Goal: Task Accomplishment & Management: Manage account settings

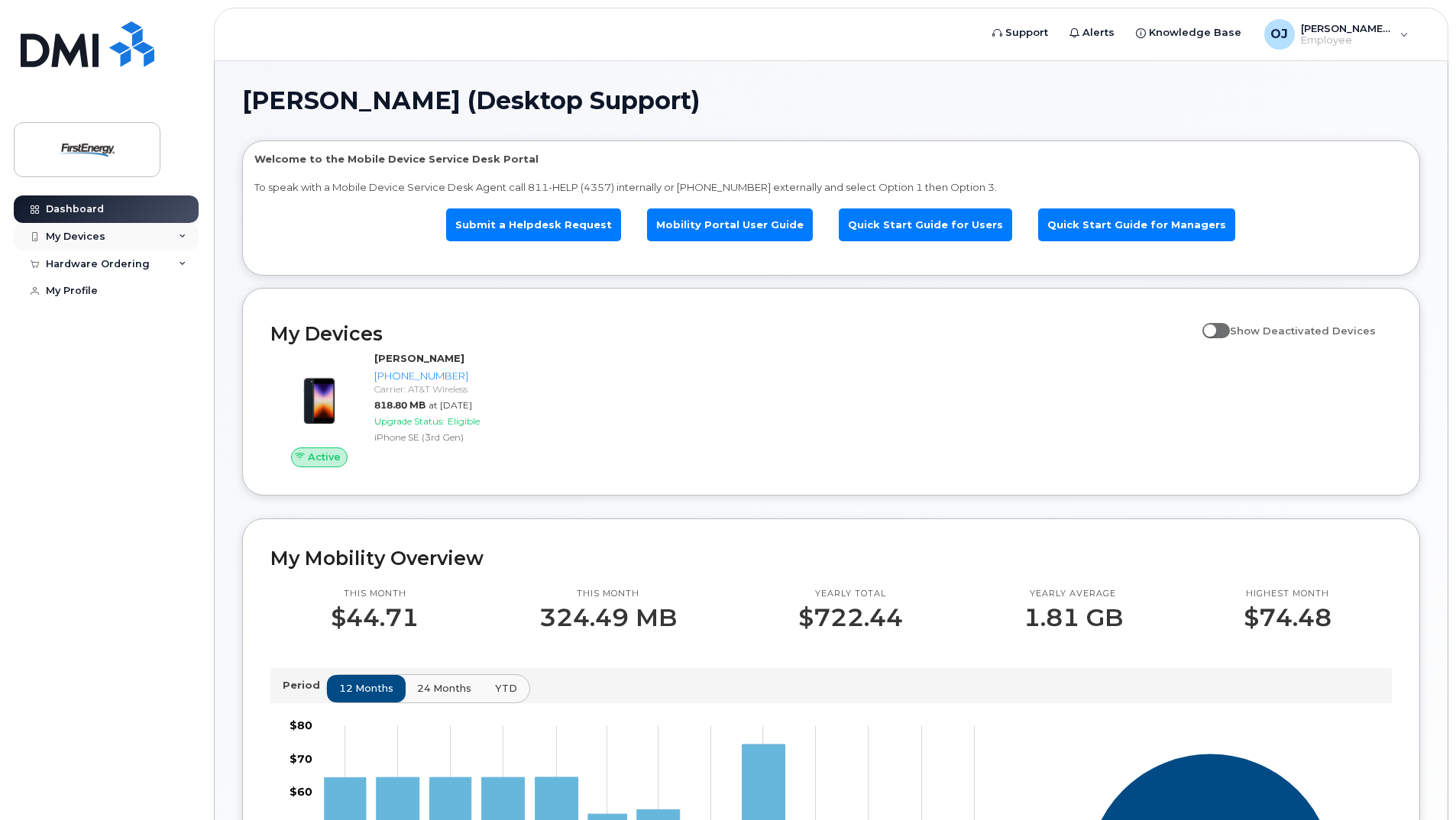
click at [187, 236] on div "My Devices" at bounding box center [105, 236] width 185 height 27
click at [159, 301] on div "([PERSON_NAME])" at bounding box center [139, 307] width 93 height 13
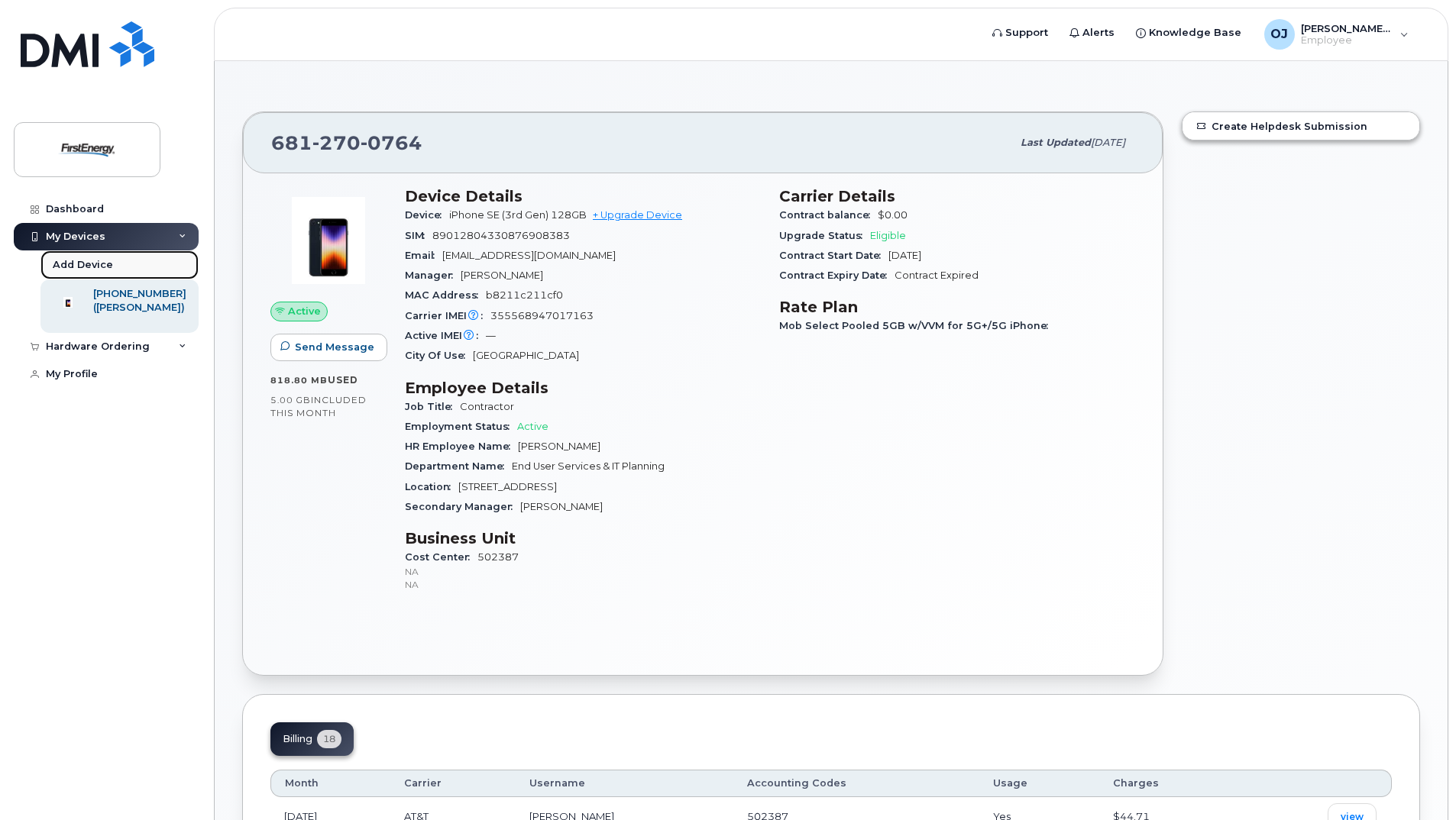
click at [87, 261] on div "Add Device" at bounding box center [83, 264] width 61 height 13
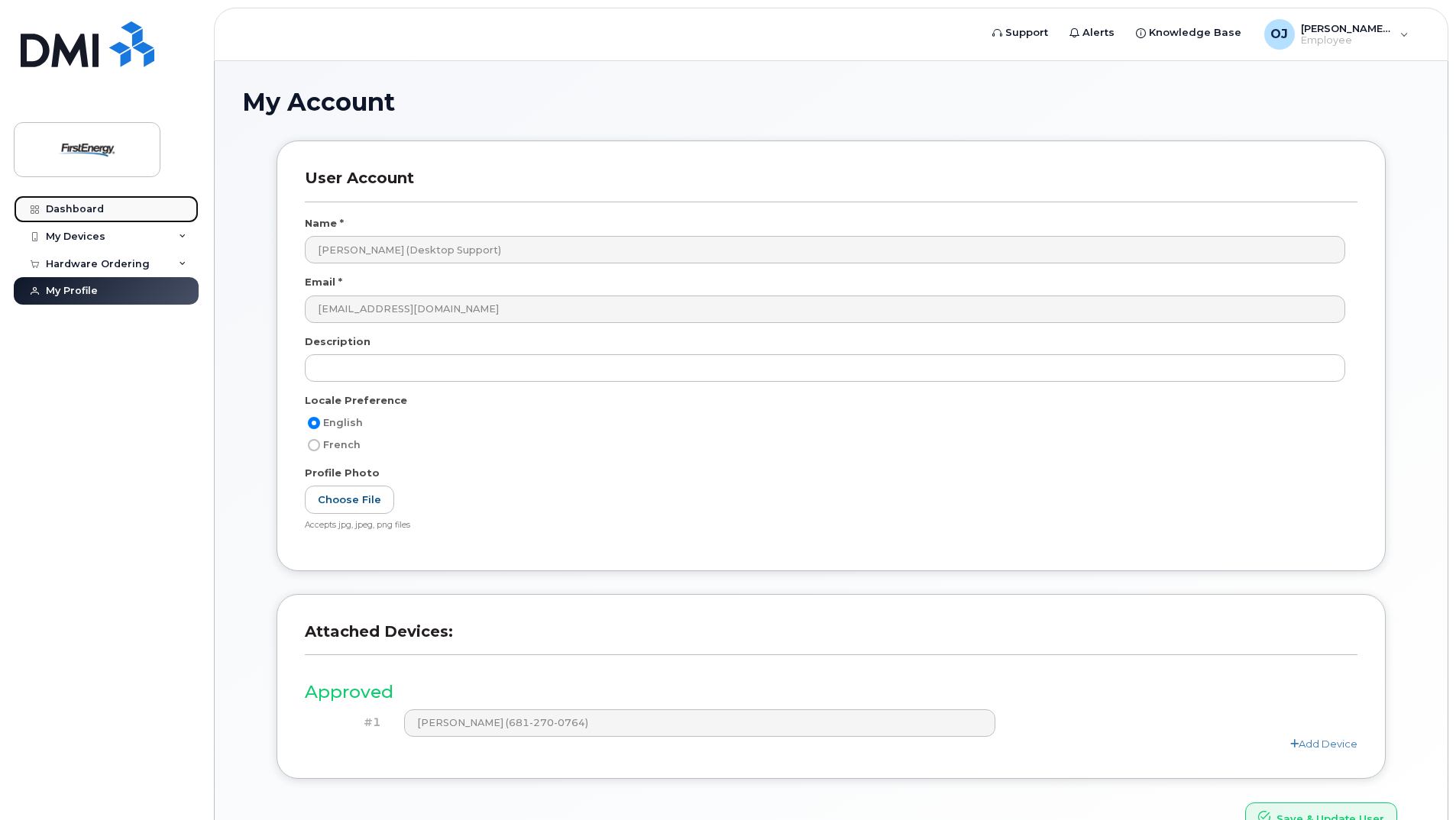
click at [100, 206] on div "Dashboard" at bounding box center [74, 209] width 58 height 12
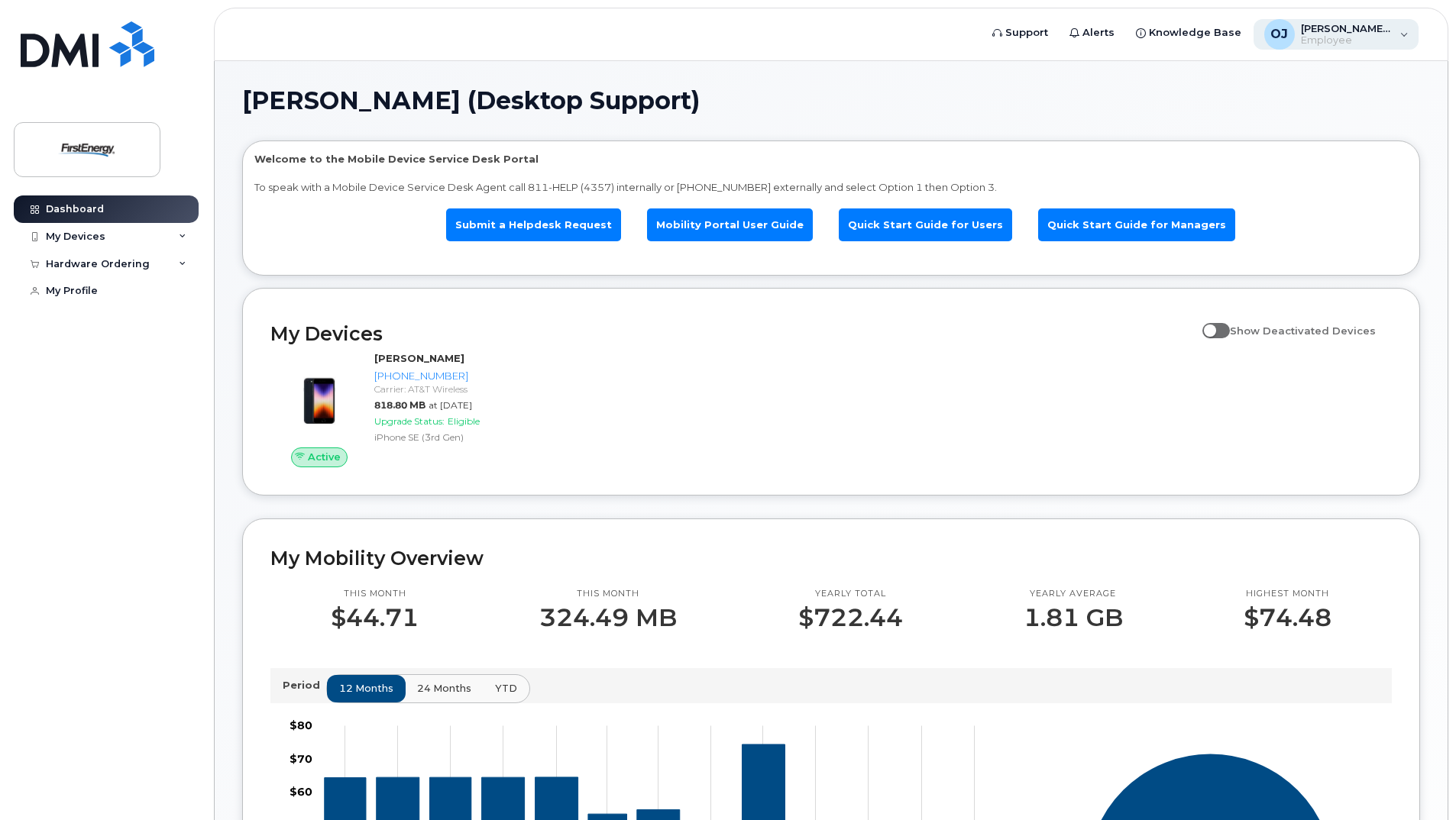
click at [1317, 37] on span "Employee" at bounding box center [1347, 40] width 92 height 12
click at [1071, 104] on h1 "[PERSON_NAME] (Desktop Support)" at bounding box center [827, 100] width 1170 height 25
click at [178, 238] on icon at bounding box center [182, 237] width 8 height 8
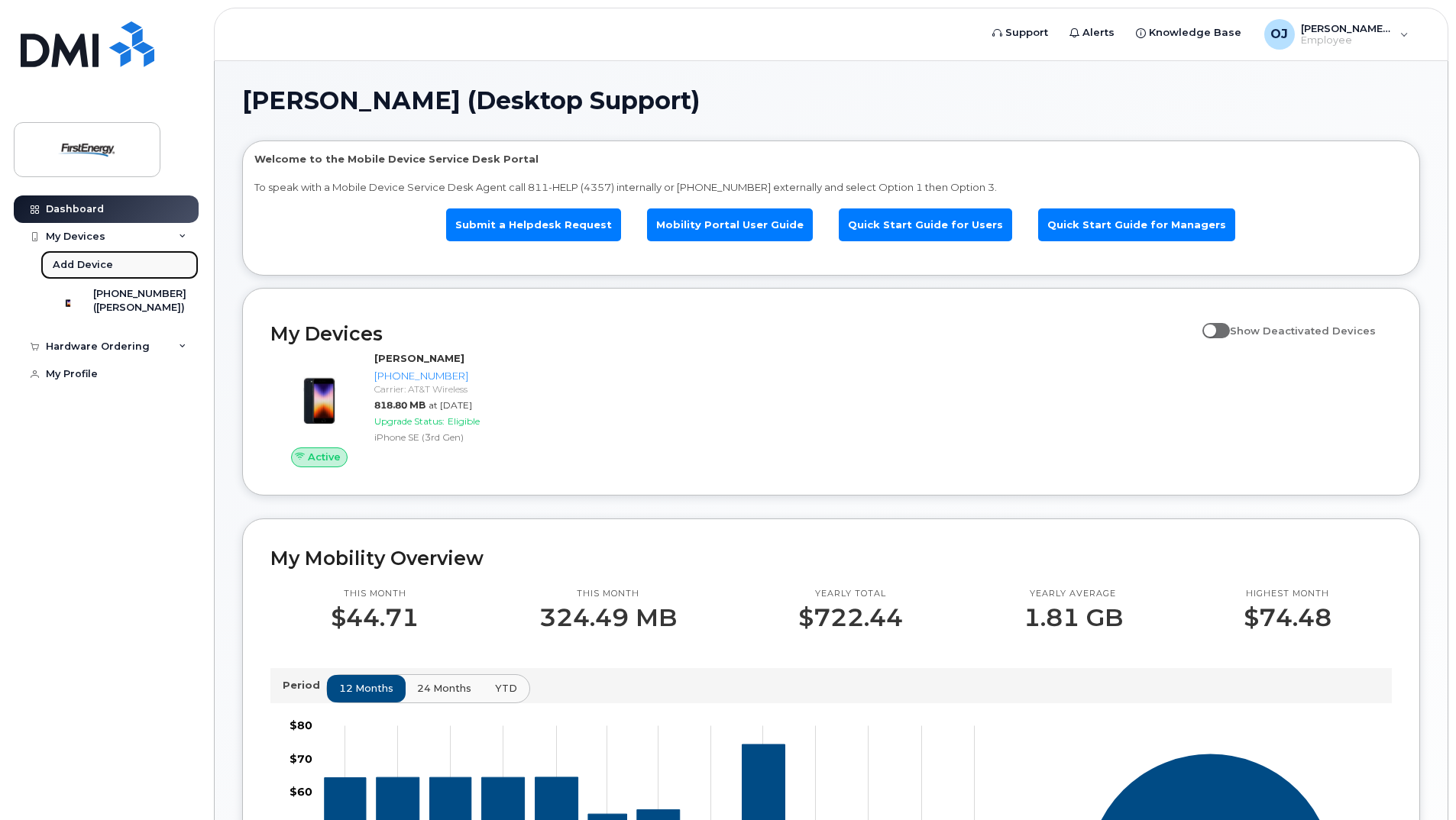
click at [88, 262] on div "Add Device" at bounding box center [83, 264] width 61 height 13
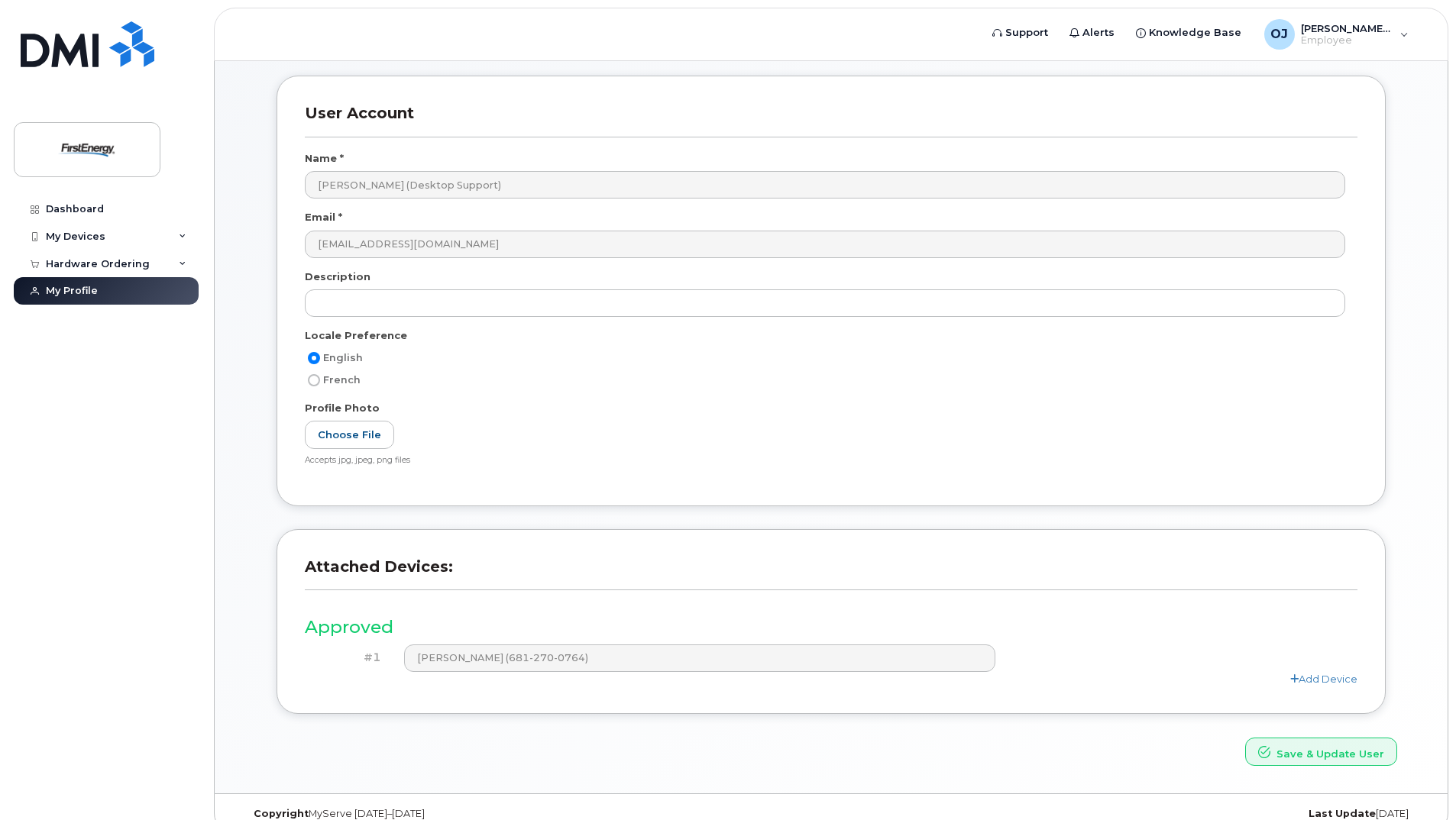
scroll to position [87, 0]
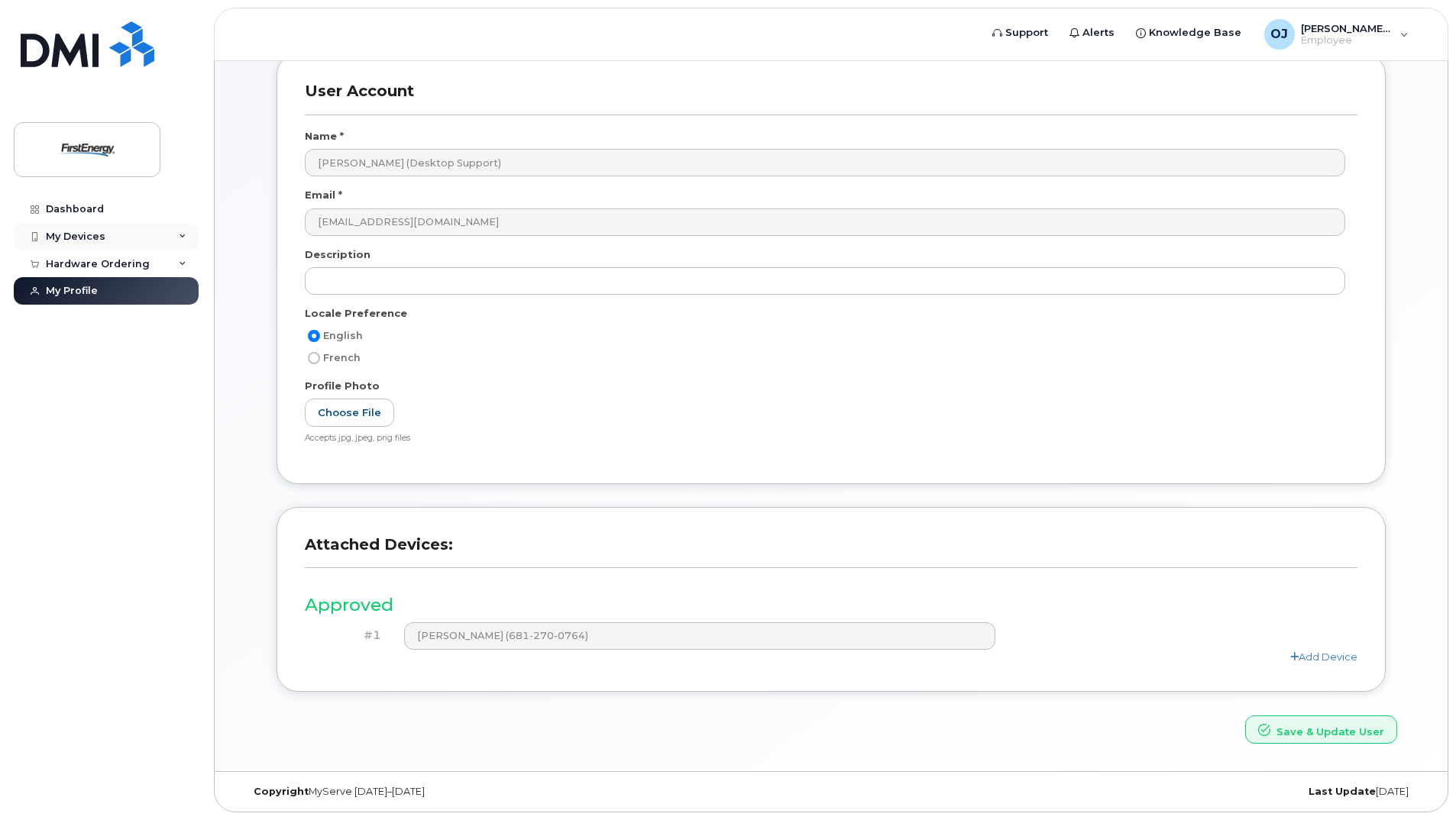
click at [125, 233] on div "My Devices" at bounding box center [105, 236] width 185 height 27
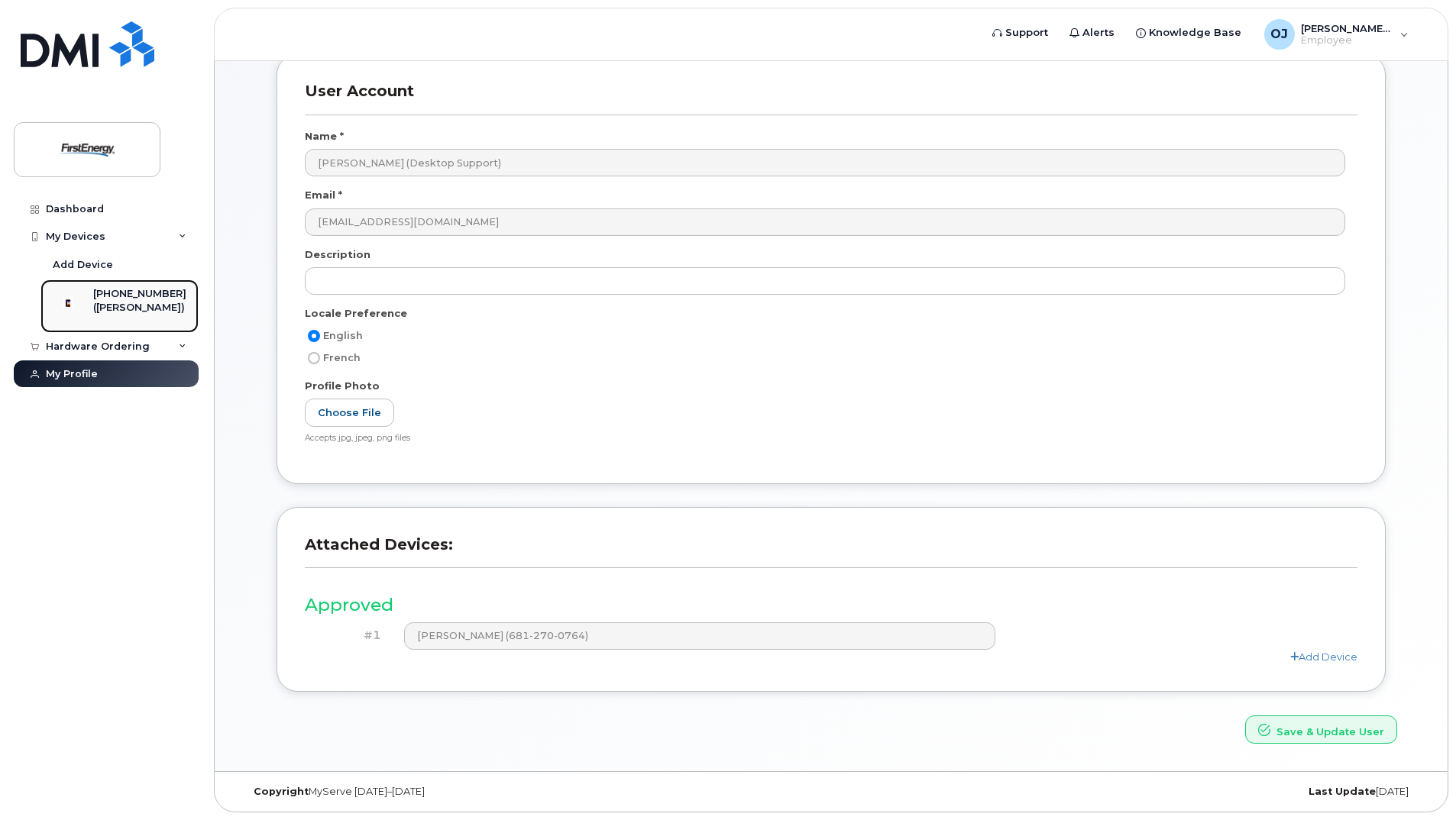
click at [152, 290] on div "[PHONE_NUMBER]" at bounding box center [139, 294] width 93 height 13
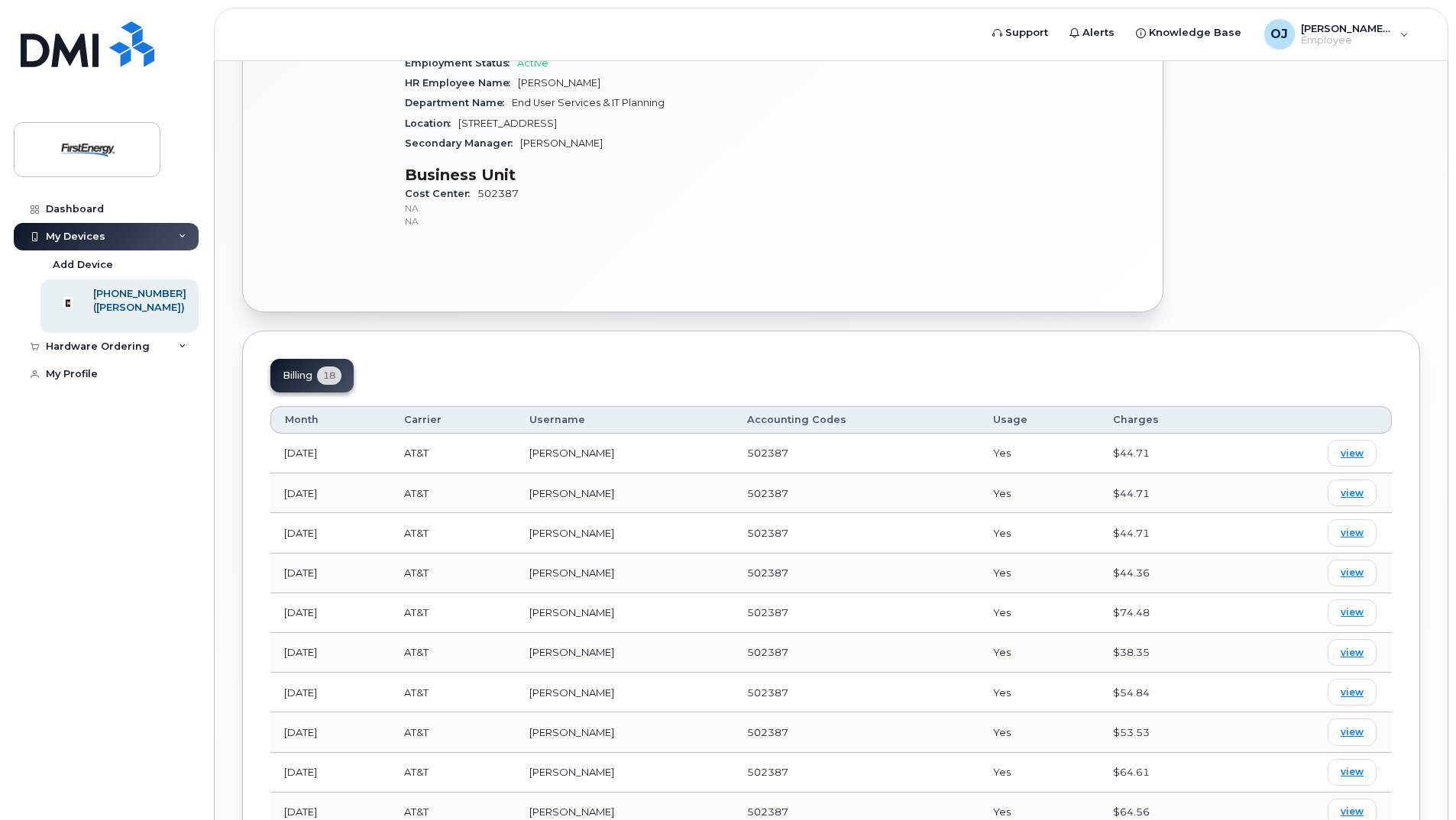
scroll to position [369, 0]
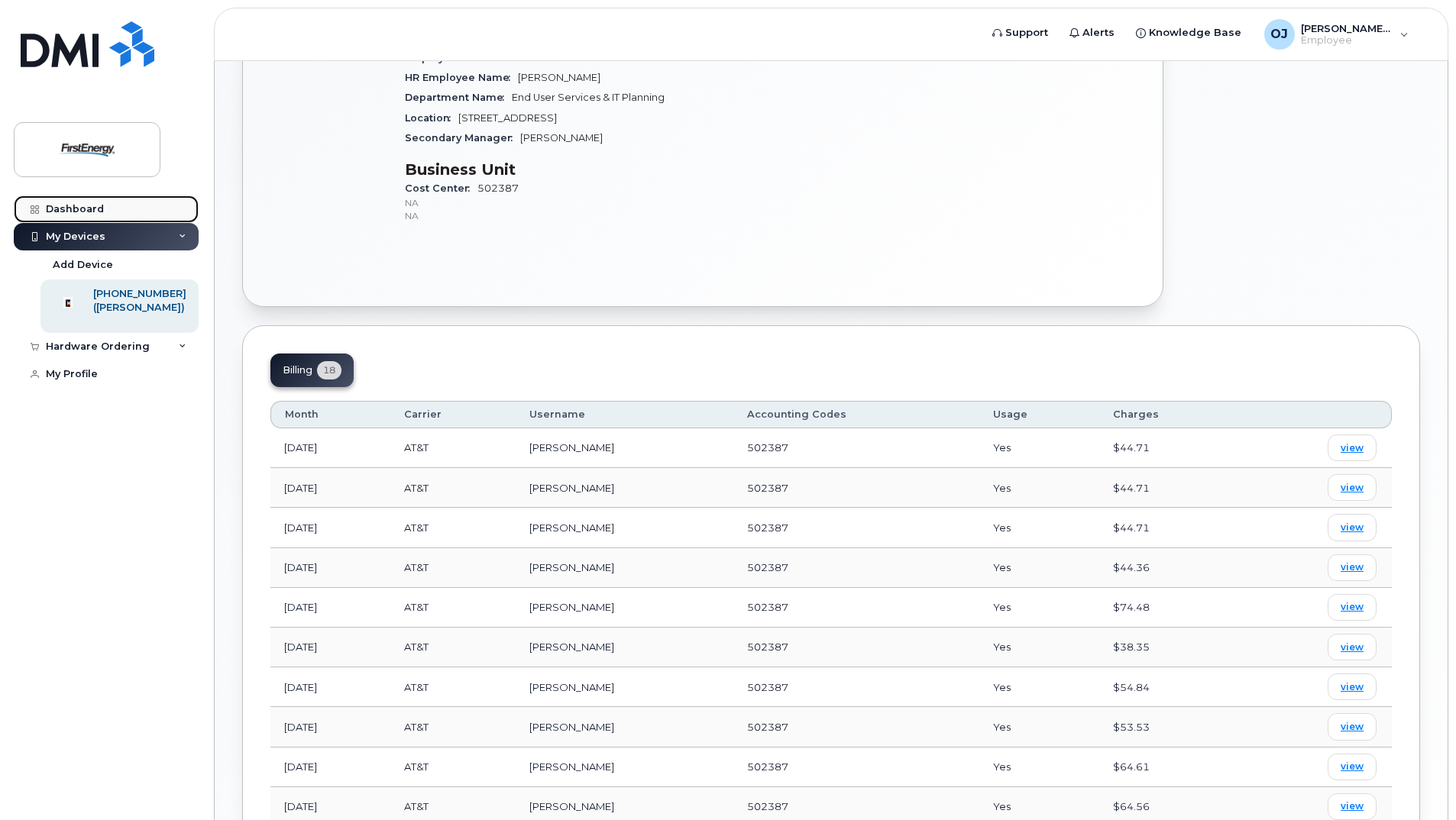
click at [85, 203] on div "Dashboard" at bounding box center [74, 209] width 58 height 12
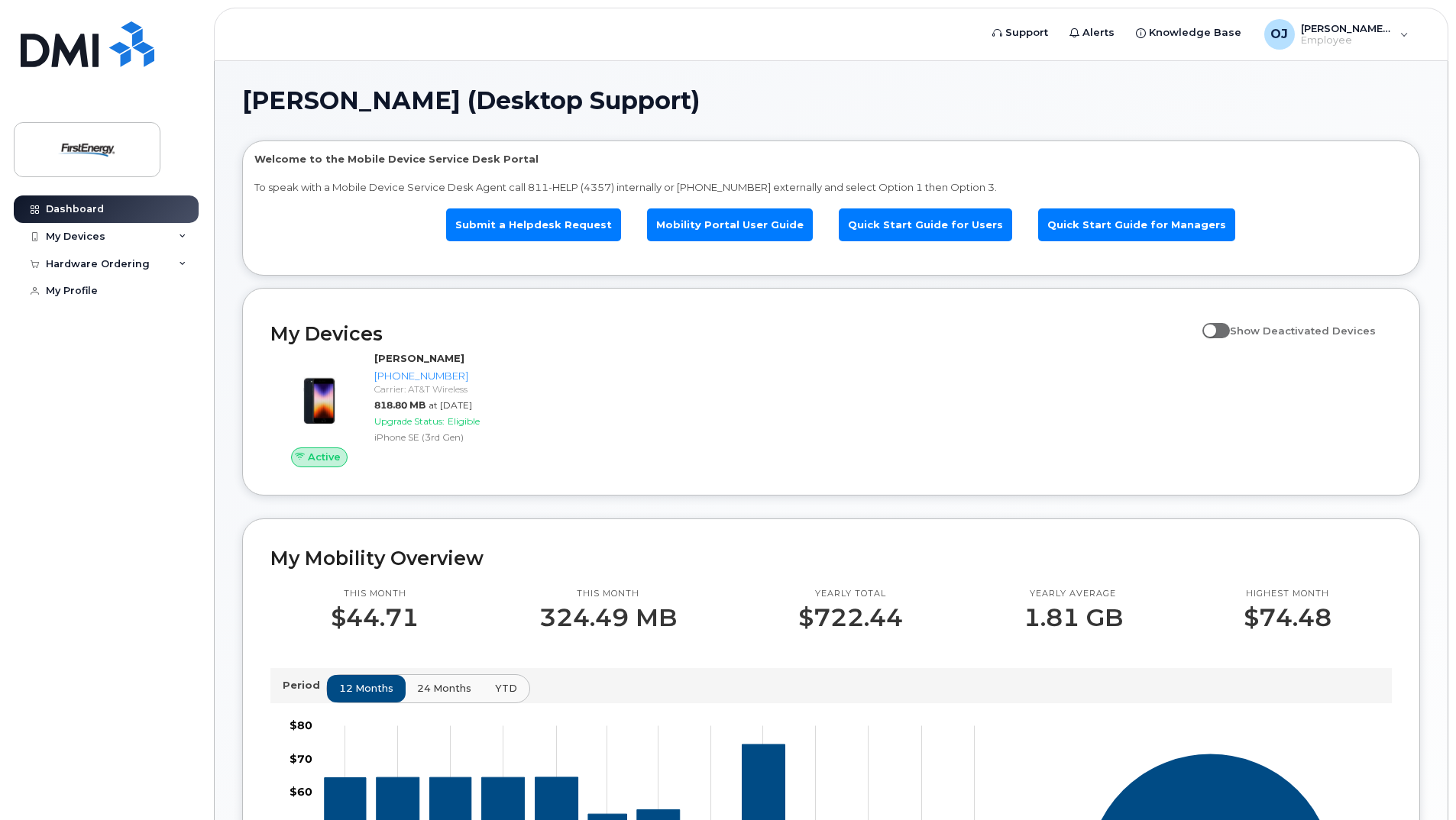
click at [1230, 333] on span at bounding box center [1216, 331] width 28 height 15
click at [1215, 328] on input "Show Deactivated Devices" at bounding box center [1208, 321] width 12 height 12
checkbox input "true"
